Goal: Task Accomplishment & Management: Complete application form

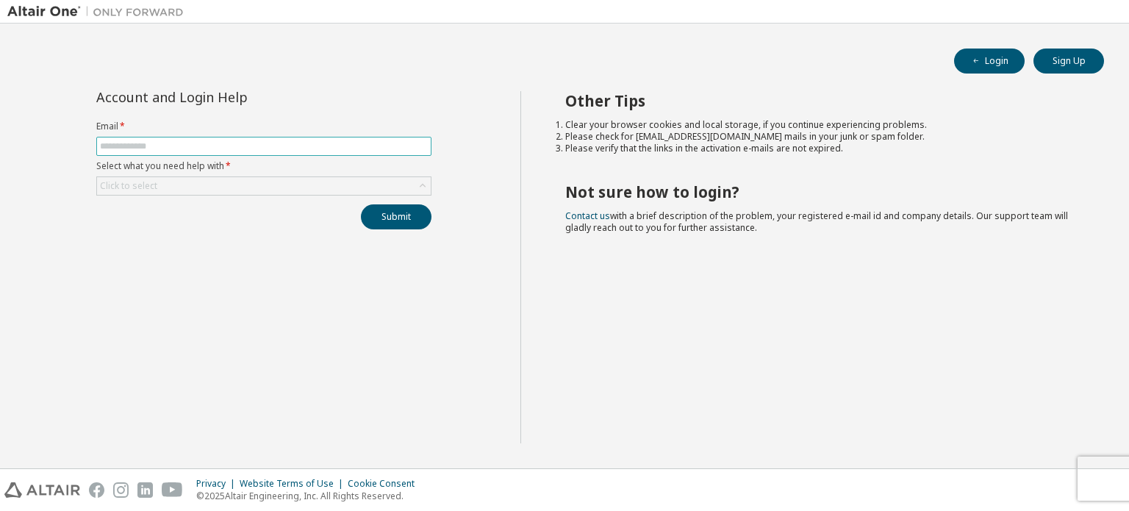
click at [224, 147] on input "text" at bounding box center [264, 146] width 328 height 12
type input "**********"
click at [397, 220] on button "Submit" at bounding box center [396, 216] width 71 height 25
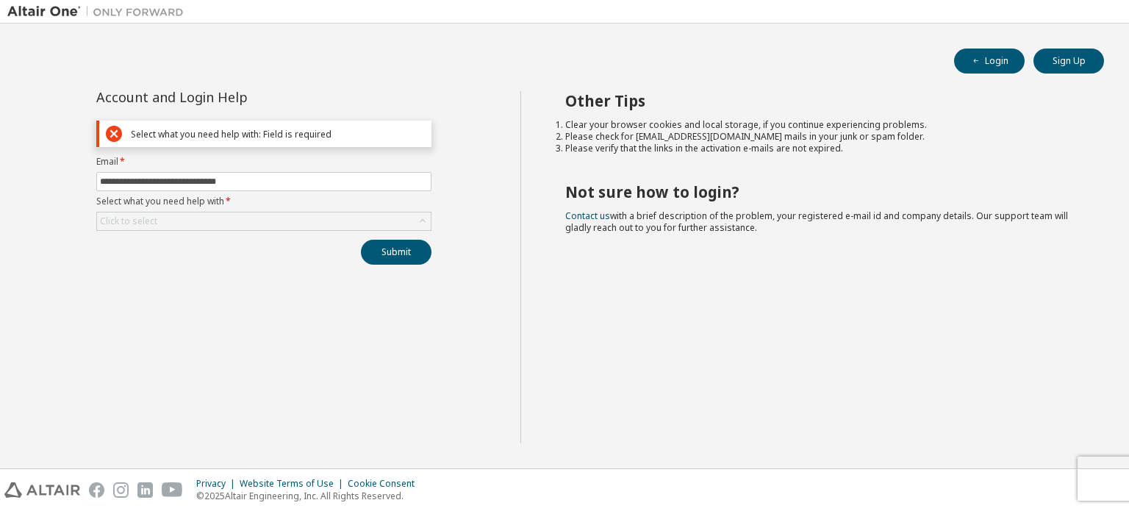
drag, startPoint x: 220, startPoint y: 201, endPoint x: 209, endPoint y: 216, distance: 18.4
click at [220, 204] on label "Select what you need help with *" at bounding box center [263, 201] width 335 height 12
click at [209, 217] on div "Click to select" at bounding box center [264, 221] width 334 height 18
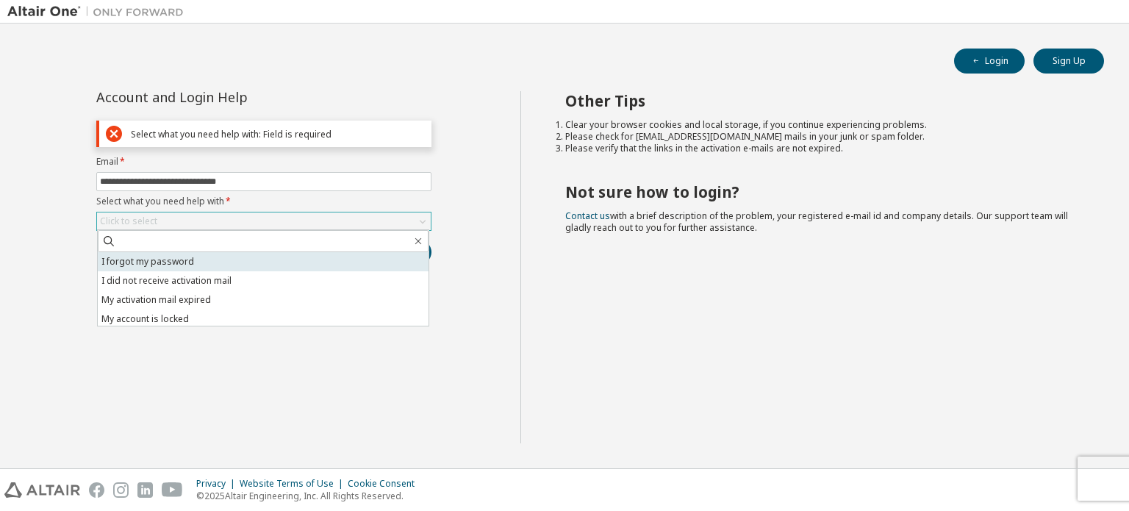
click at [198, 264] on li "I forgot my password" at bounding box center [263, 261] width 331 height 19
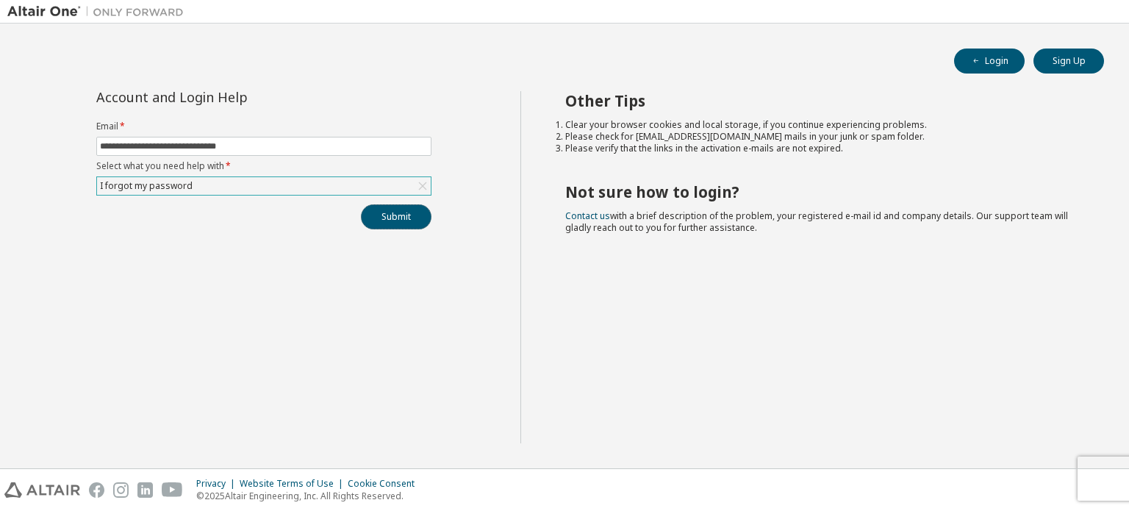
click at [388, 214] on button "Submit" at bounding box center [396, 216] width 71 height 25
click at [388, 210] on button "Submit" at bounding box center [396, 216] width 71 height 25
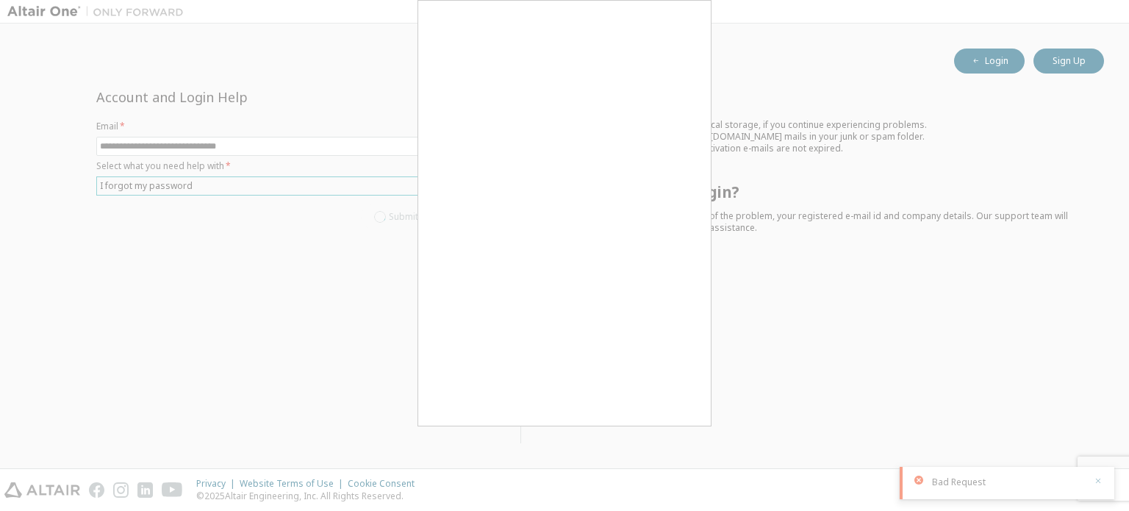
click at [1095, 482] on div at bounding box center [564, 255] width 1129 height 511
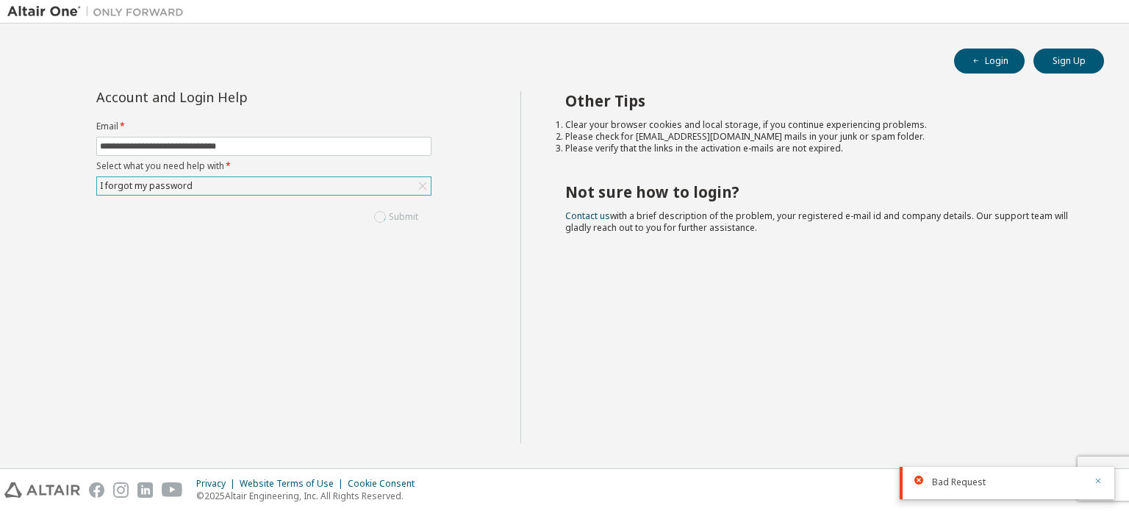
click at [1098, 484] on icon "button" at bounding box center [1097, 480] width 9 height 9
click at [307, 87] on div "**********" at bounding box center [564, 246] width 1114 height 430
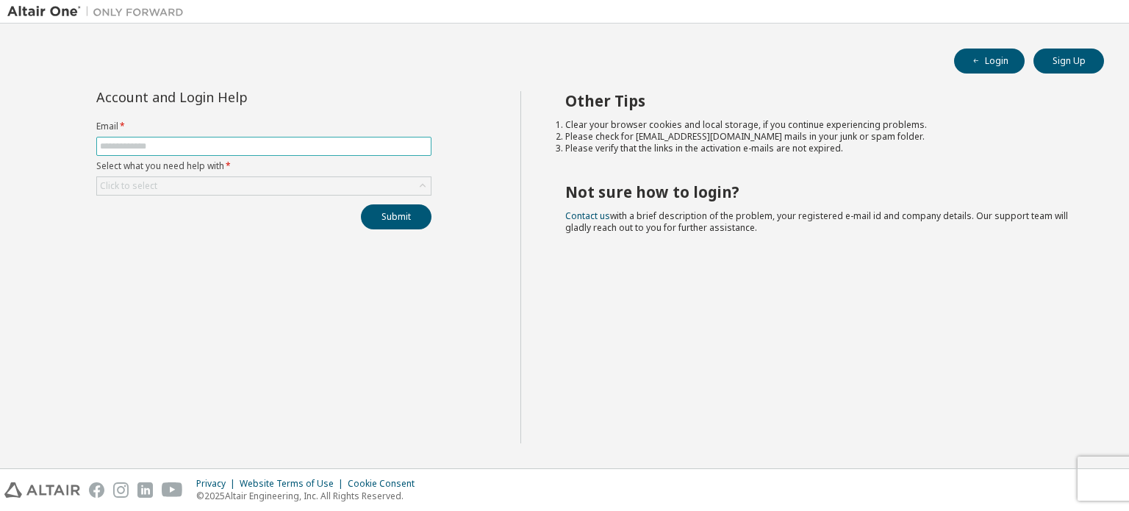
click at [120, 137] on span at bounding box center [263, 146] width 335 height 19
click at [123, 151] on input "text" at bounding box center [264, 146] width 328 height 12
type input "**********"
click at [277, 188] on div "Click to select" at bounding box center [264, 186] width 334 height 18
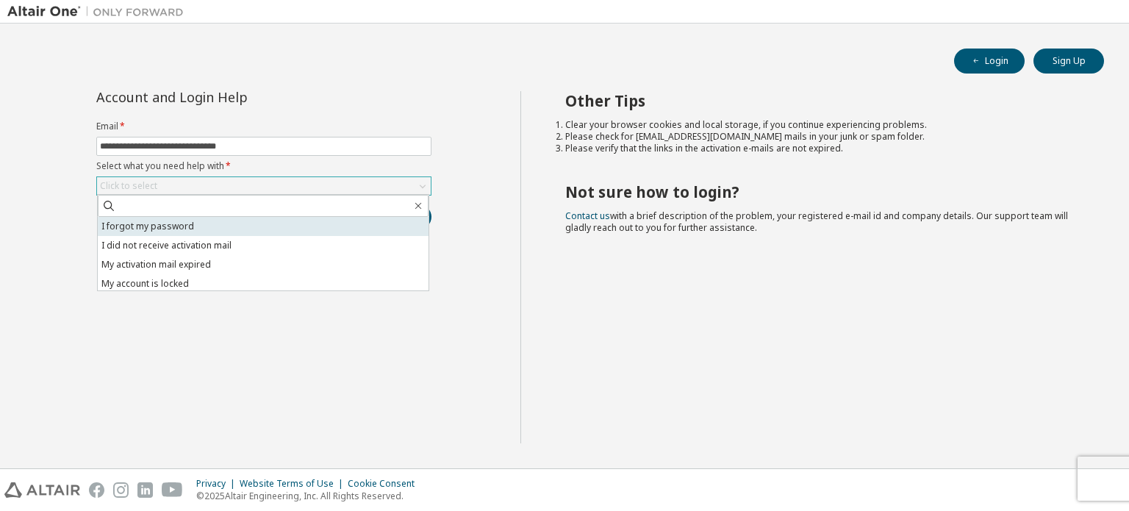
click at [191, 223] on li "I forgot my password" at bounding box center [263, 226] width 331 height 19
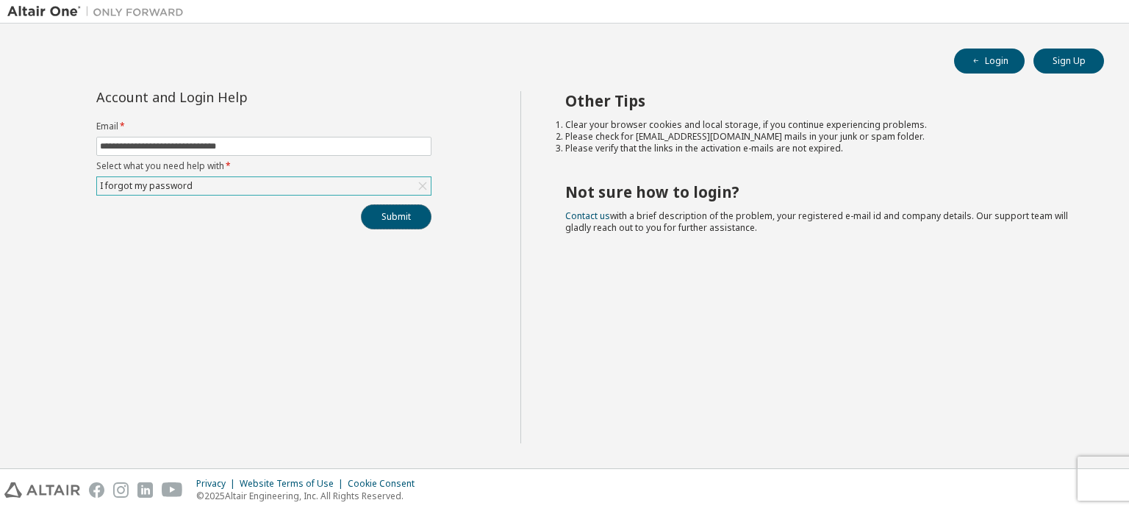
click at [400, 212] on button "Submit" at bounding box center [396, 216] width 71 height 25
click at [1101, 485] on icon "button" at bounding box center [1097, 480] width 9 height 9
click at [1062, 64] on button "Sign Up" at bounding box center [1068, 60] width 71 height 25
